Goal: Ask a question

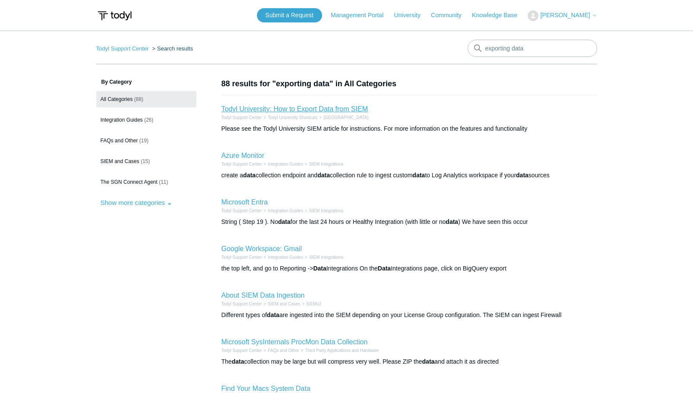
click at [340, 106] on link "Todyl University: How to Export Data from SIEM" at bounding box center [294, 108] width 147 height 7
click at [305, 111] on link "Todyl University: How to Export Data from SIEM" at bounding box center [294, 108] width 147 height 7
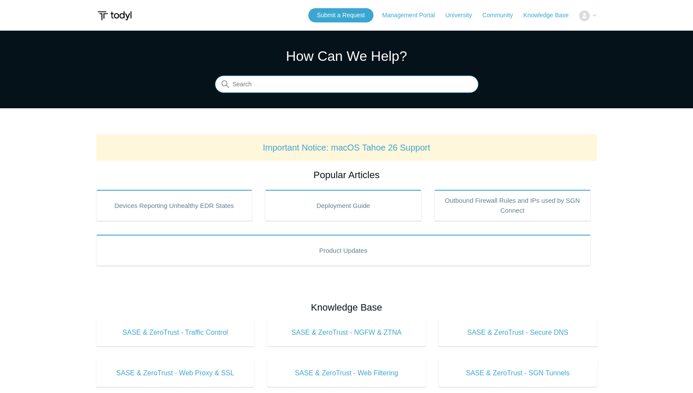
click at [259, 84] on input "Search" at bounding box center [346, 84] width 263 height 17
type input "api"
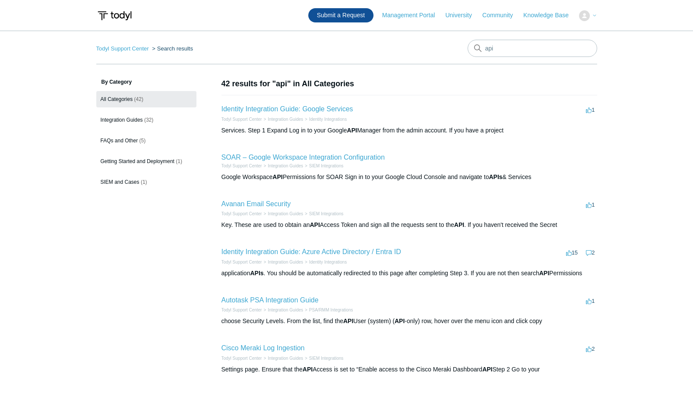
click at [340, 15] on link "Submit a Request" at bounding box center [340, 15] width 65 height 14
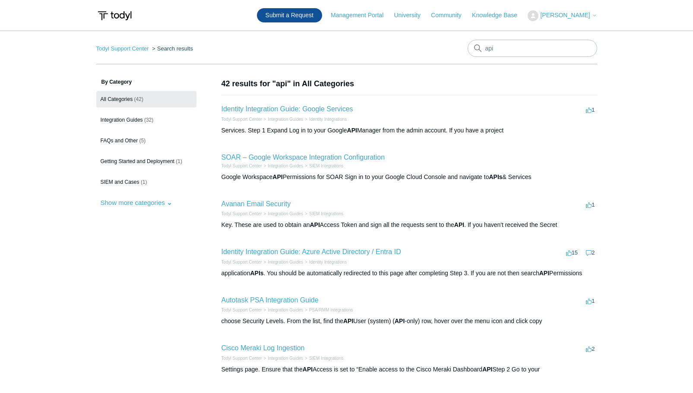
click at [296, 17] on link "Submit a Request" at bounding box center [289, 15] width 65 height 14
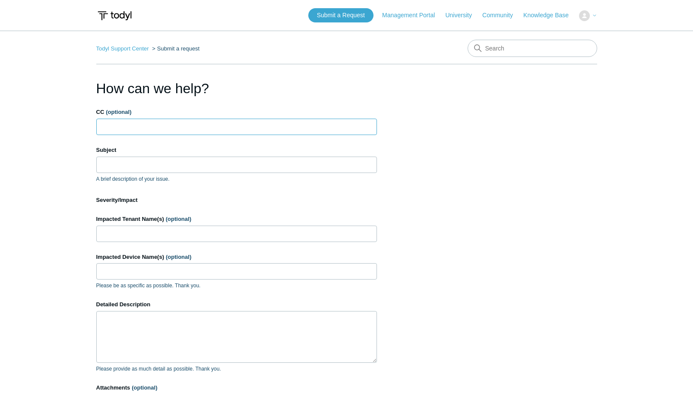
click at [133, 128] on input "CC (optional)" at bounding box center [236, 127] width 281 height 16
click at [143, 126] on input "marc@redrabbit.com" at bounding box center [236, 127] width 281 height 16
type input "marc@redrabbitsec.com"
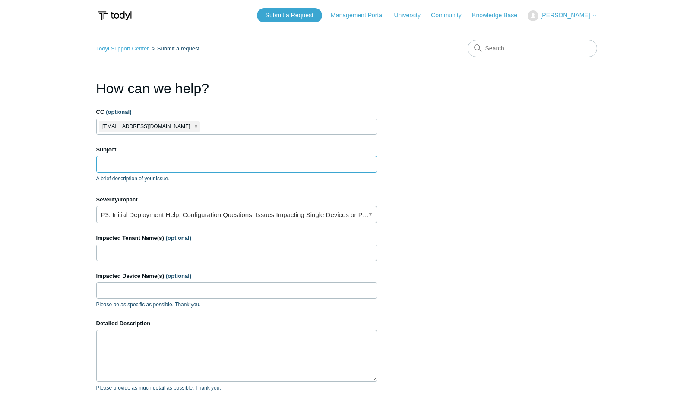
click at [148, 164] on input "Subject" at bounding box center [236, 164] width 281 height 16
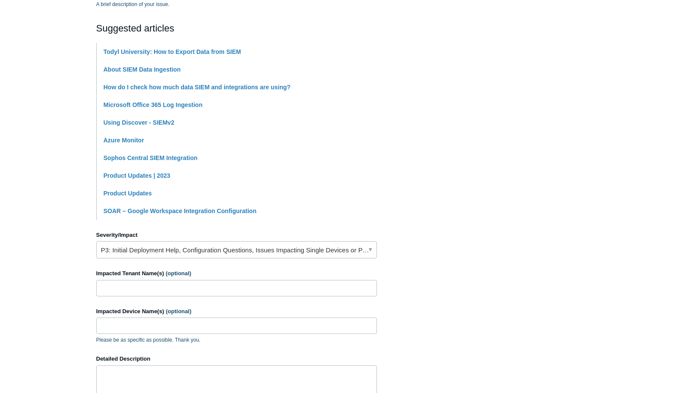
scroll to position [175, 0]
type input "API to Export SIEM Data"
click at [186, 254] on link "P3: Initial Deployment Help, Configuration Questions, Issues Impacting Single D…" at bounding box center [236, 249] width 281 height 17
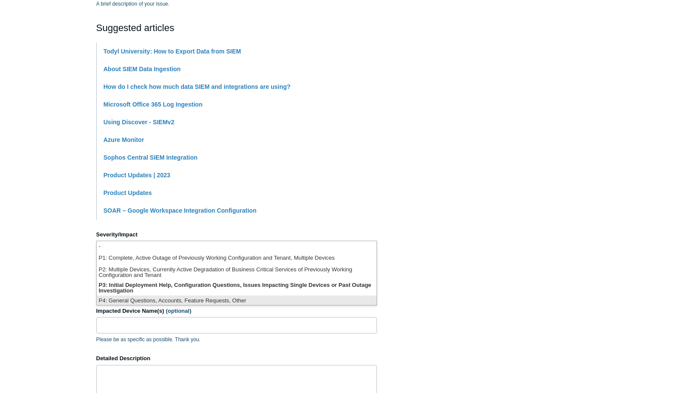
scroll to position [2, 0]
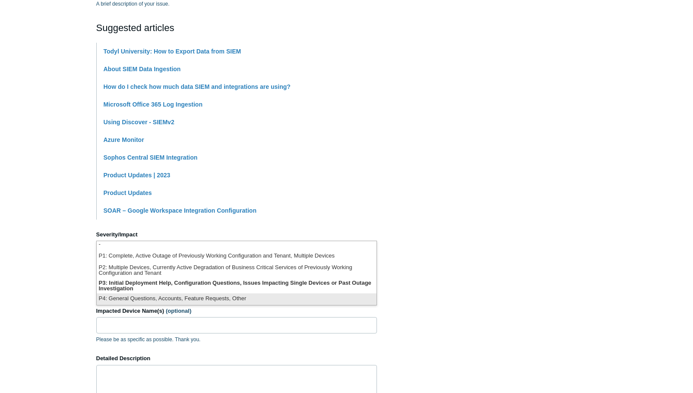
click at [186, 299] on li "P4: General Questions, Accounts, Feature Requests, Other" at bounding box center [237, 300] width 280 height 12
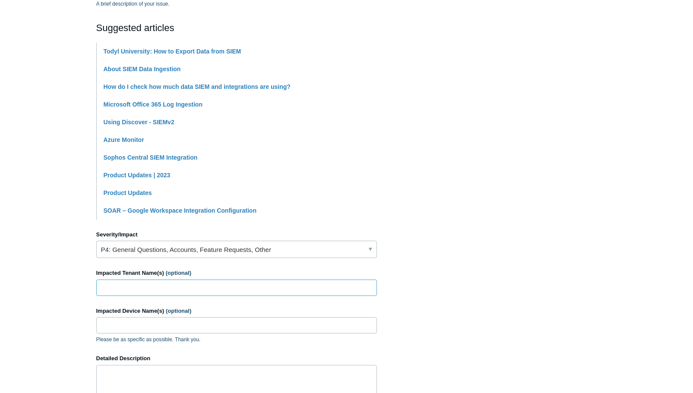
click at [133, 293] on input "Impacted Tenant Name(s) (optional)" at bounding box center [236, 288] width 281 height 16
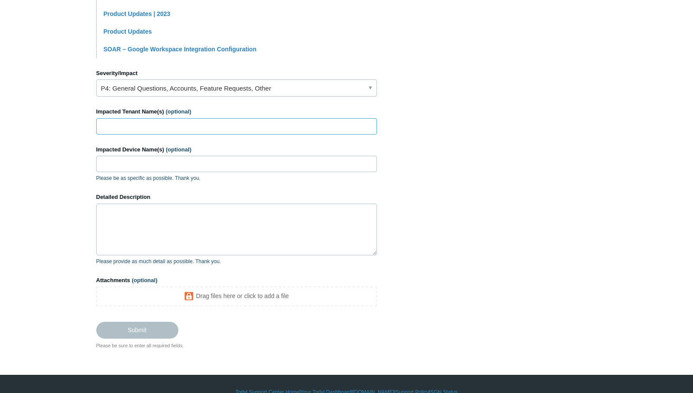
scroll to position [338, 0]
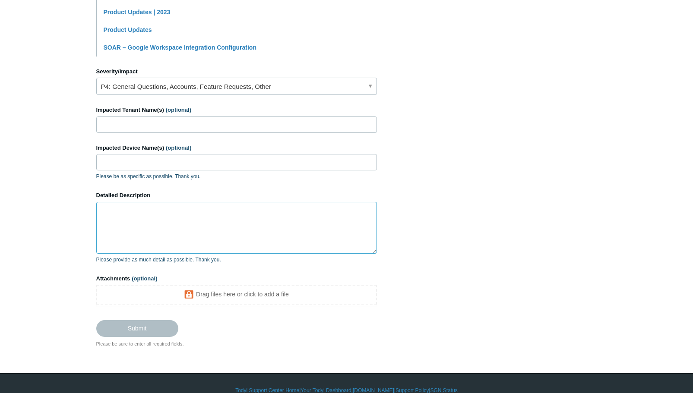
click at [131, 224] on textarea "Detailed Description" at bounding box center [236, 228] width 281 height 52
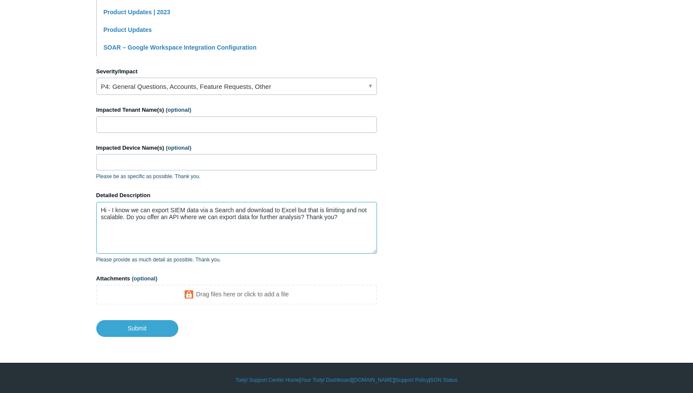
click at [297, 210] on textarea "Hi - I know we can export SIEM data via a Search and download to Excel but that…" at bounding box center [236, 228] width 281 height 52
click at [216, 210] on textarea "Hi - I know we can export SIEM data via a Search and download to Excel via your…" at bounding box center [236, 228] width 281 height 52
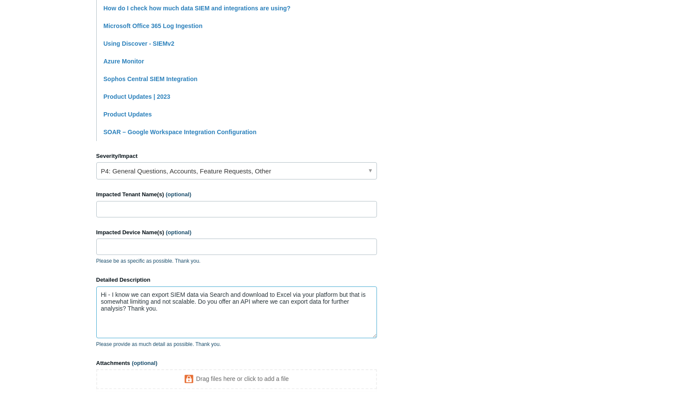
scroll to position [341, 0]
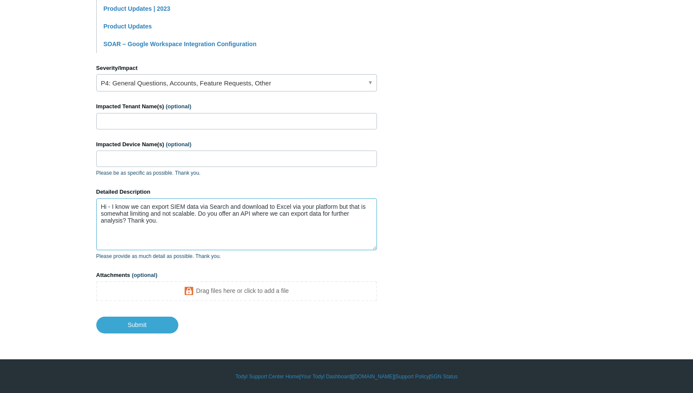
click at [128, 219] on textarea "Hi - I know we can export SIEM data via Search and download to Excel via your p…" at bounding box center [236, 225] width 281 height 52
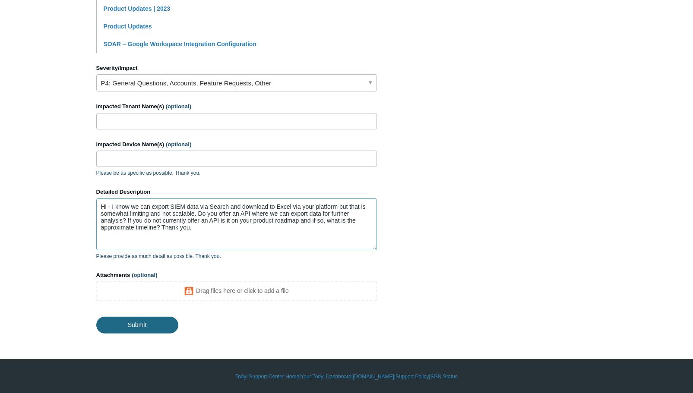
type textarea "Hi - I know we can export SIEM data via Search and download to Excel via your p…"
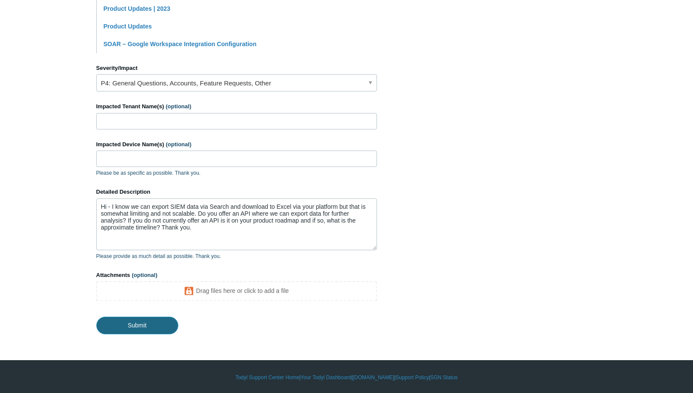
click at [127, 321] on input "Submit" at bounding box center [137, 325] width 82 height 17
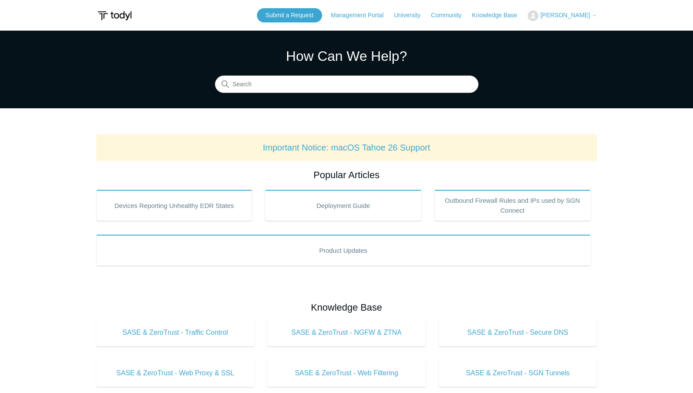
click at [561, 14] on span "[PERSON_NAME]" at bounding box center [565, 15] width 50 height 7
click at [559, 34] on link "My Support Requests" at bounding box center [570, 33] width 84 height 15
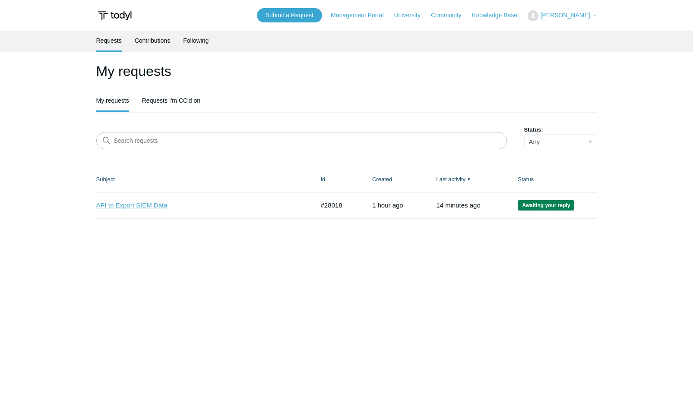
click at [147, 203] on link "API to Export SIEM Data" at bounding box center [198, 206] width 205 height 10
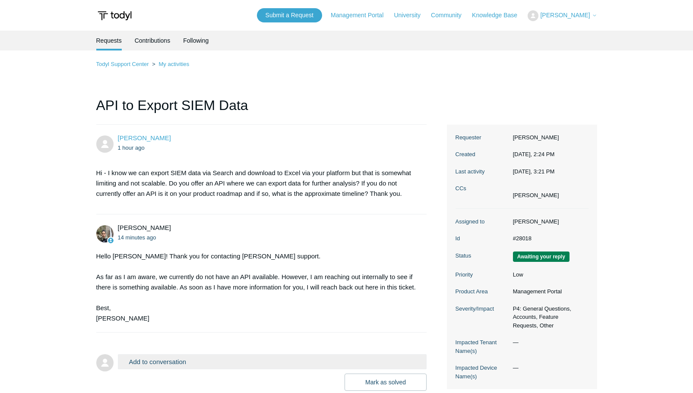
scroll to position [58, 0]
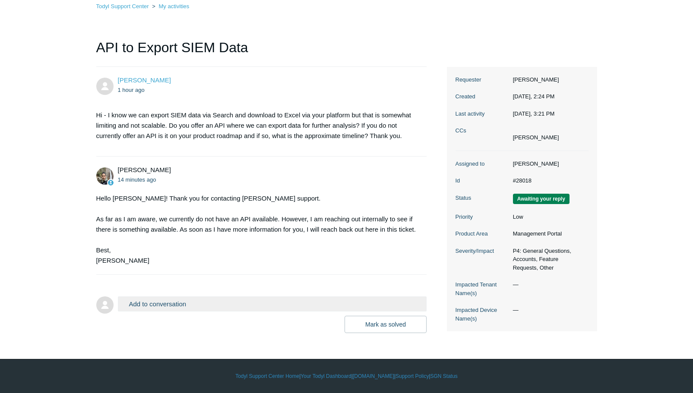
click at [168, 303] on button "Add to conversation" at bounding box center [272, 304] width 309 height 15
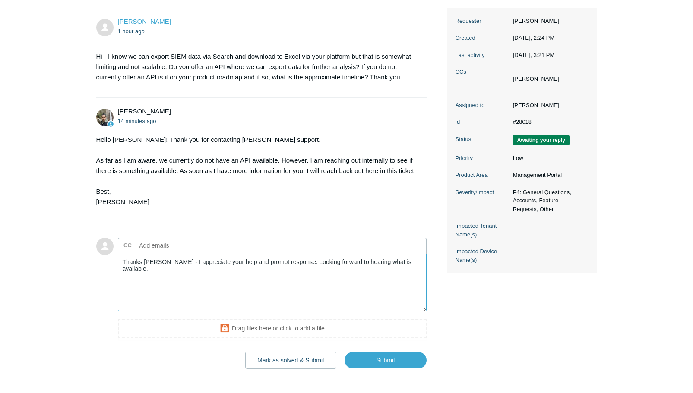
scroll to position [117, 0]
type textarea "Thanks [PERSON_NAME] - I appreciate your help and prompt response. Looking forw…"
click at [372, 357] on input "Submit" at bounding box center [385, 360] width 82 height 17
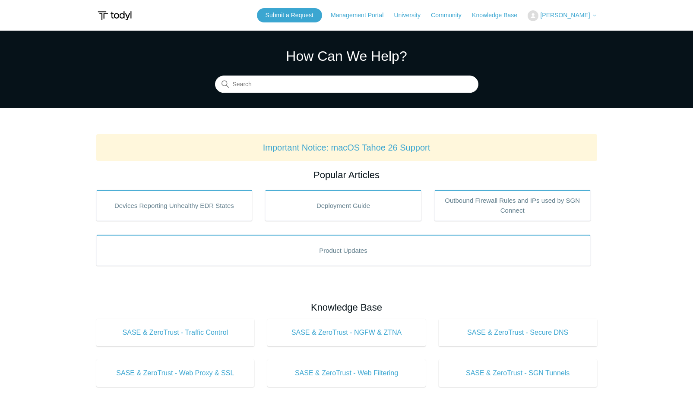
drag, startPoint x: 0, startPoint y: 0, endPoint x: 559, endPoint y: 13, distance: 558.7
click at [559, 13] on span "[PERSON_NAME]" at bounding box center [565, 15] width 50 height 7
click at [556, 32] on link "My Support Requests" at bounding box center [570, 33] width 84 height 15
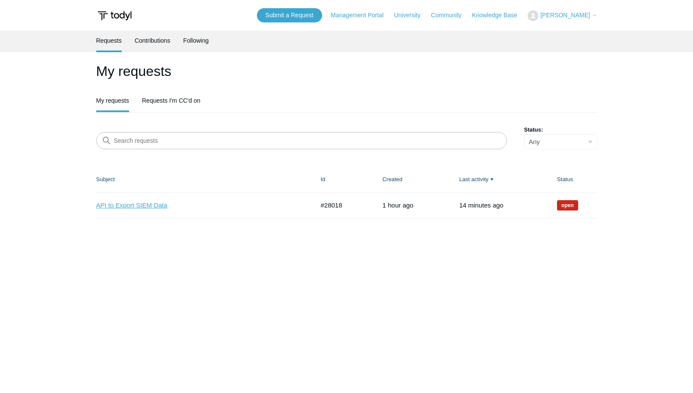
click at [134, 206] on link "API to Export SIEM Data" at bounding box center [198, 206] width 205 height 10
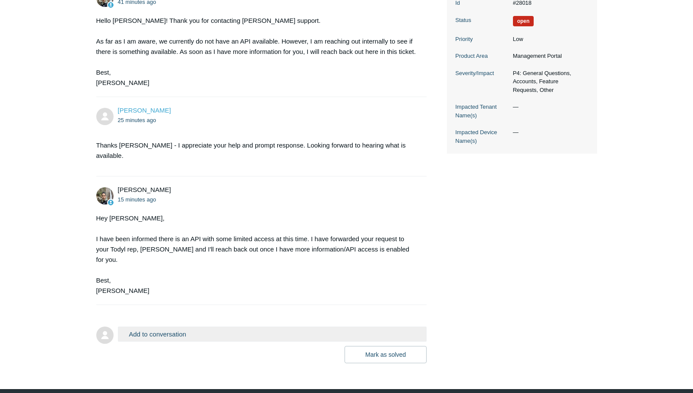
scroll to position [245, 0]
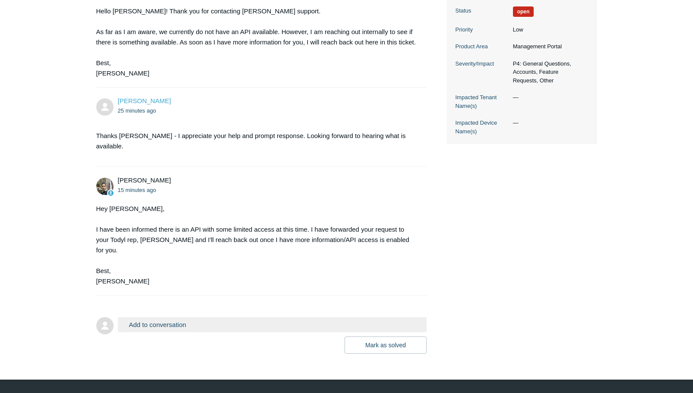
click at [157, 317] on button "Add to conversation" at bounding box center [272, 324] width 309 height 15
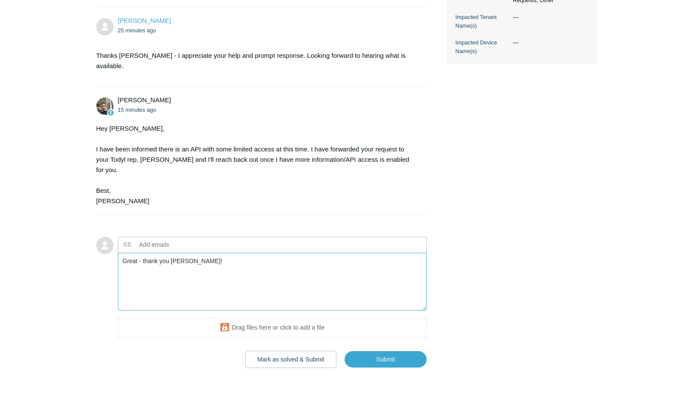
scroll to position [326, 0]
type textarea "Great - thank you Michael!"
click at [389, 351] on input "Submit" at bounding box center [385, 359] width 82 height 17
